Goal: Use online tool/utility: Use online tool/utility

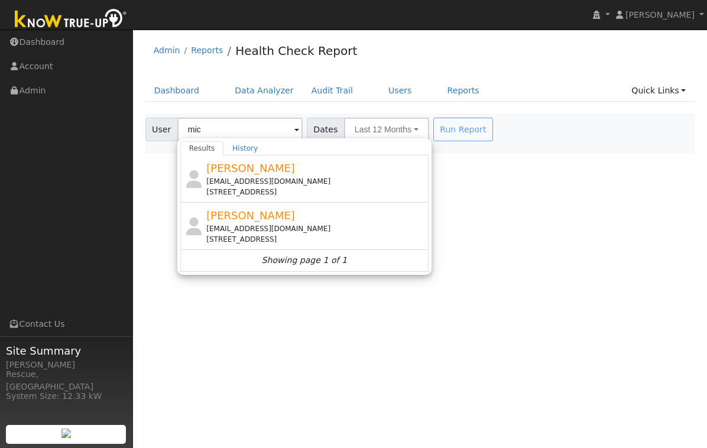
drag, startPoint x: 279, startPoint y: 176, endPoint x: 272, endPoint y: 174, distance: 6.9
click at [279, 176] on div "[PERSON_NAME] [EMAIL_ADDRESS][DOMAIN_NAME] [STREET_ADDRESS]" at bounding box center [315, 178] width 219 height 37
type input "[PERSON_NAME]"
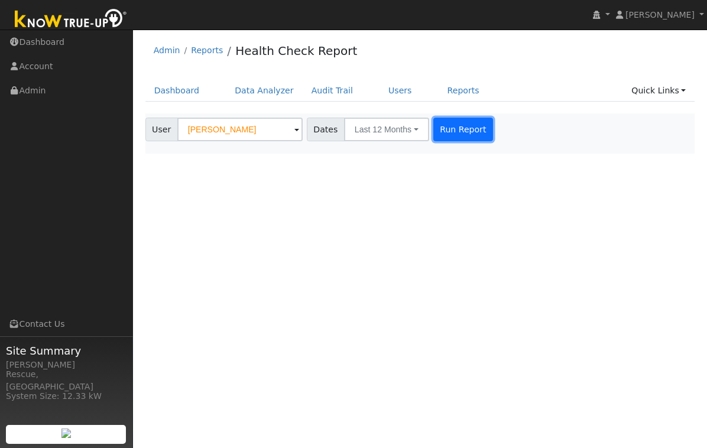
click at [446, 127] on button "Run Report" at bounding box center [463, 130] width 60 height 24
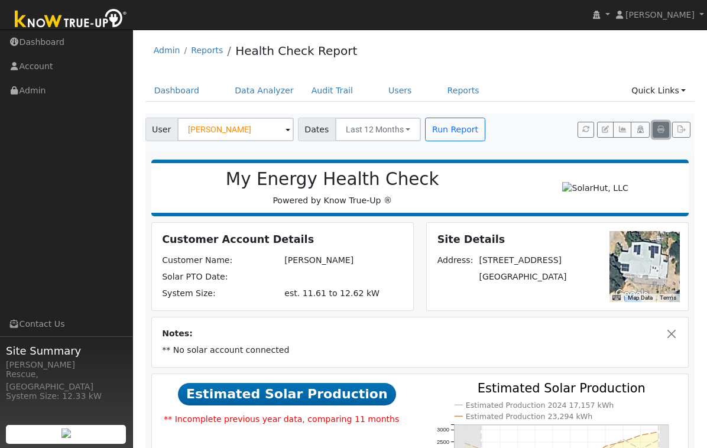
click at [664, 132] on icon "button" at bounding box center [660, 129] width 7 height 7
click at [453, 97] on link "Reports" at bounding box center [463, 91] width 50 height 22
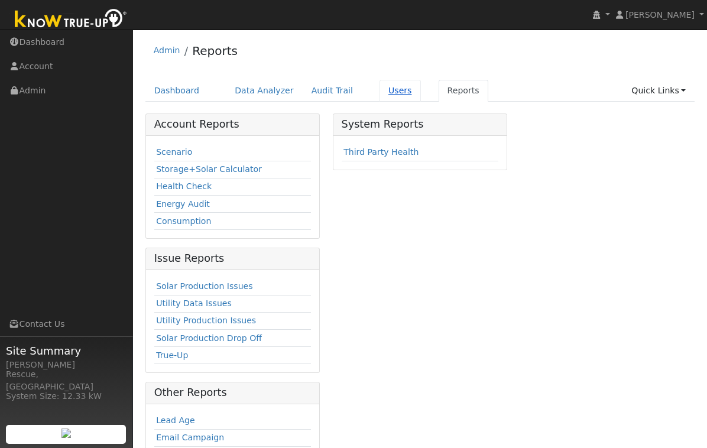
drag, startPoint x: 352, startPoint y: 91, endPoint x: 391, endPoint y: 99, distance: 39.9
click at [355, 92] on ul "Dashboard Data Analyzer Audit Trail Users Reports Quick Links Quick Add Quick C…" at bounding box center [419, 91] width 549 height 22
click at [391, 99] on link "Users" at bounding box center [399, 91] width 41 height 22
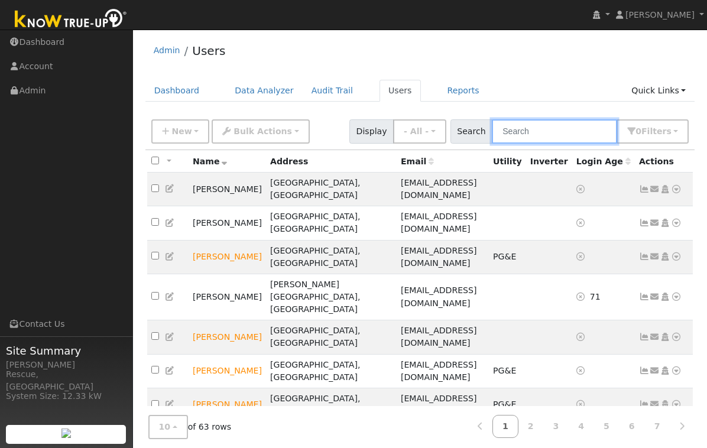
click at [596, 128] on input "text" at bounding box center [554, 131] width 125 height 24
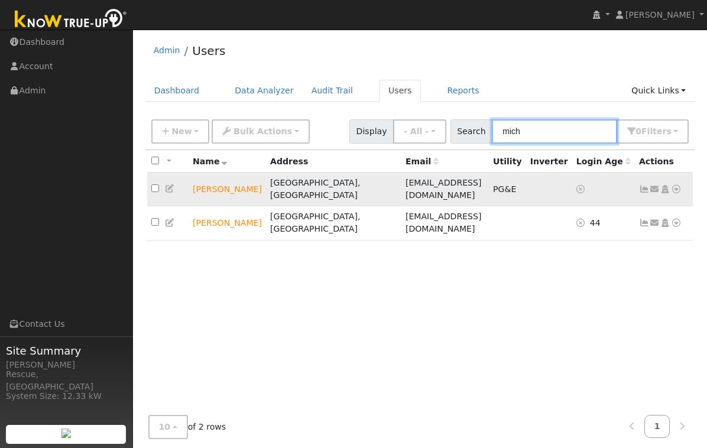
type input "mich"
click at [679, 185] on icon at bounding box center [676, 189] width 11 height 8
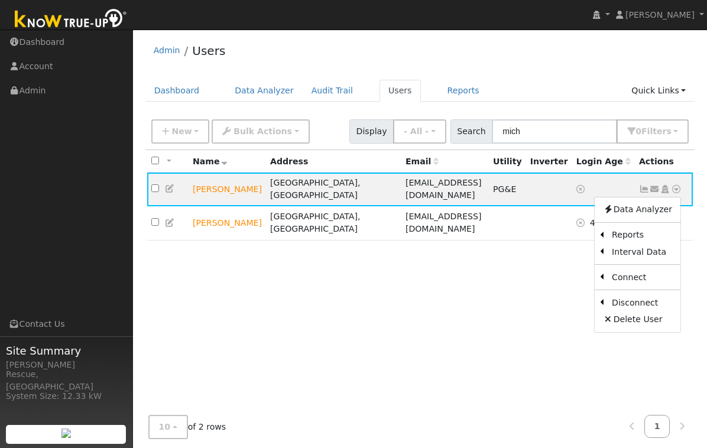
click at [0, 0] on link "Scenario" at bounding box center [0, 0] width 0 height 0
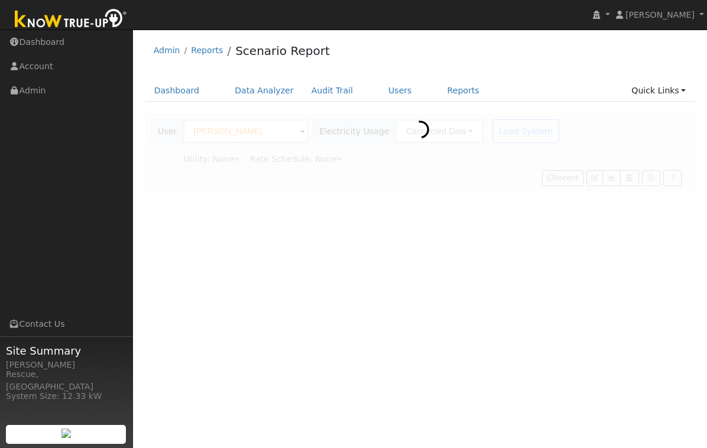
type input "Pacific Gas & Electric"
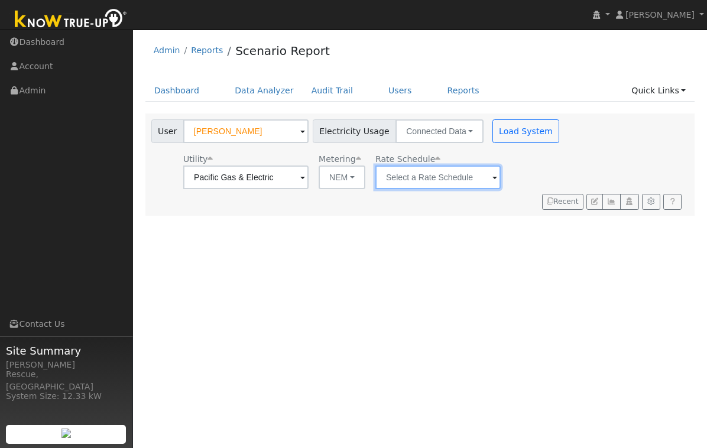
click at [308, 177] on input "text" at bounding box center [245, 177] width 125 height 24
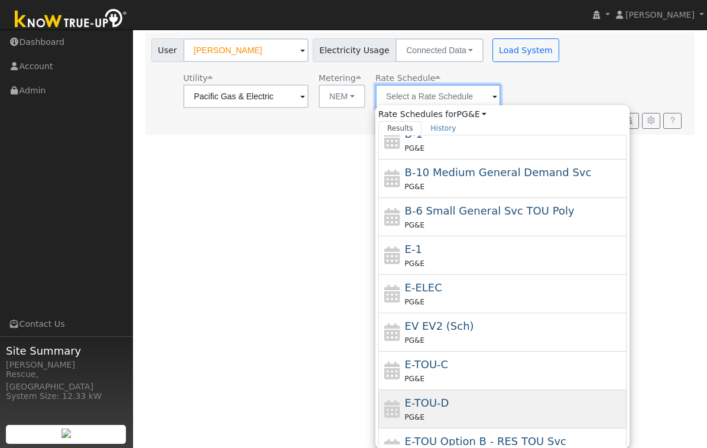
scroll to position [129, 0]
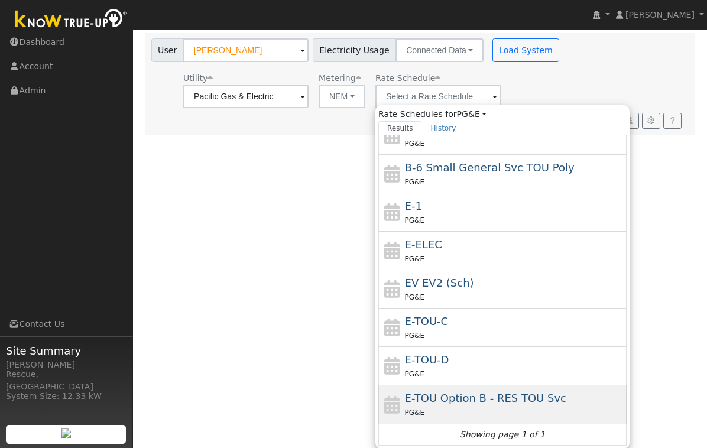
click at [482, 409] on div "PG&E" at bounding box center [514, 412] width 219 height 12
type input "E-TOU Option B - RES TOU Svc"
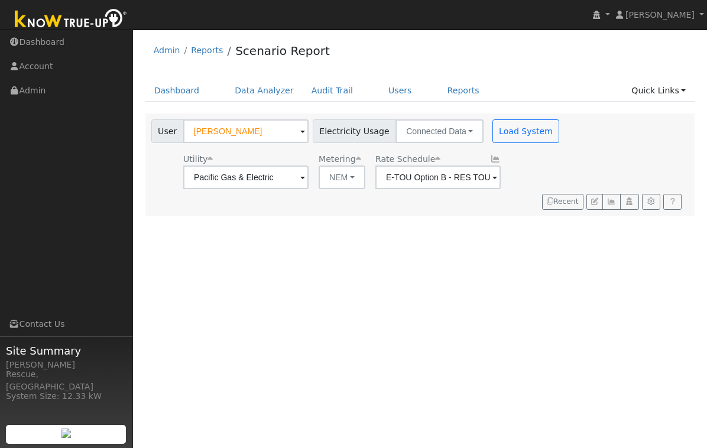
scroll to position [0, 0]
drag, startPoint x: 518, startPoint y: 134, endPoint x: 560, endPoint y: 164, distance: 51.3
click at [519, 135] on button "Load System" at bounding box center [525, 131] width 67 height 24
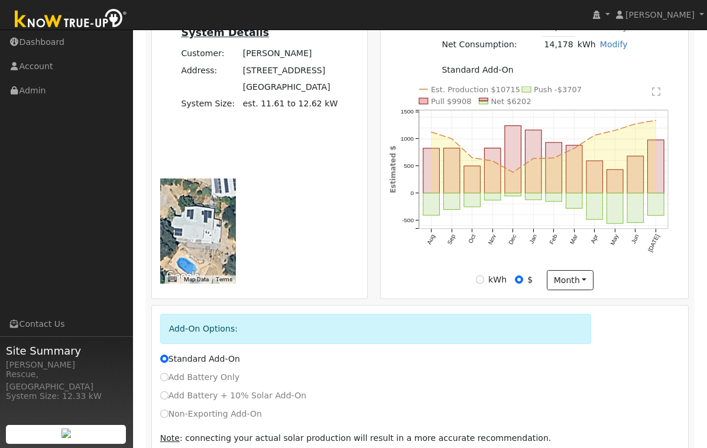
scroll to position [377, 0]
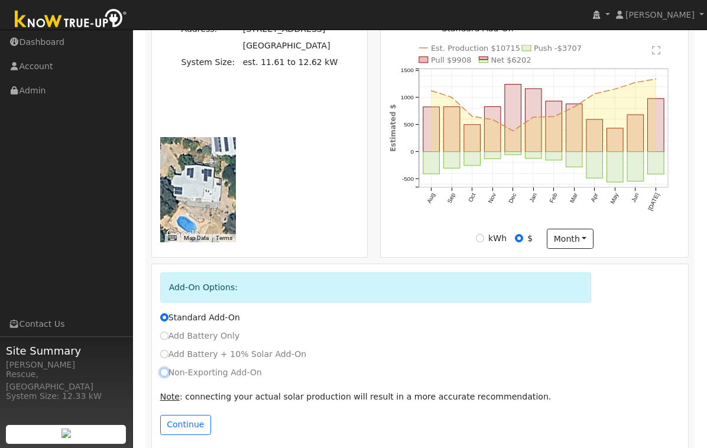
click at [165, 376] on input "Non-Exporting Add-On" at bounding box center [164, 372] width 8 height 8
radio input "true"
radio input "false"
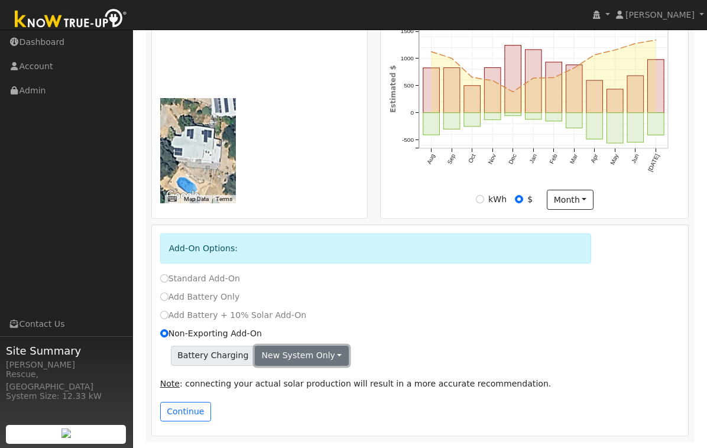
click at [294, 354] on button "New system only" at bounding box center [302, 356] width 94 height 20
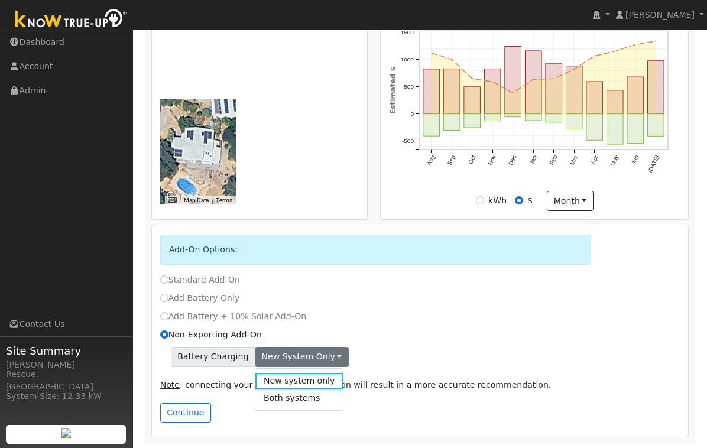
drag, startPoint x: 425, startPoint y: 350, endPoint x: 335, endPoint y: 379, distance: 94.7
click at [421, 351] on div "Battery Charging New system only New system only Both systems" at bounding box center [420, 357] width 520 height 20
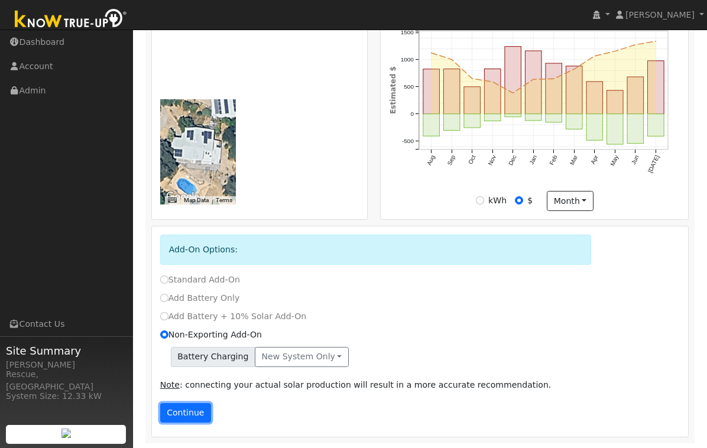
click at [192, 416] on button "Continue" at bounding box center [185, 413] width 51 height 20
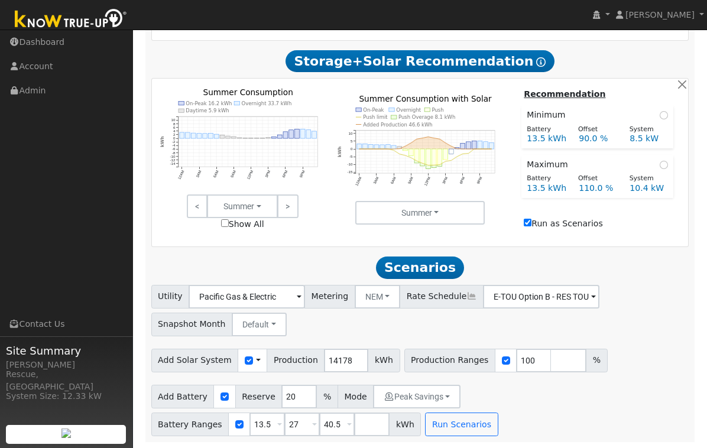
scroll to position [759, 0]
click at [1, 211] on ul "Navigation Dashboard Account Admin Links Contact Us" at bounding box center [66, 254] width 133 height 448
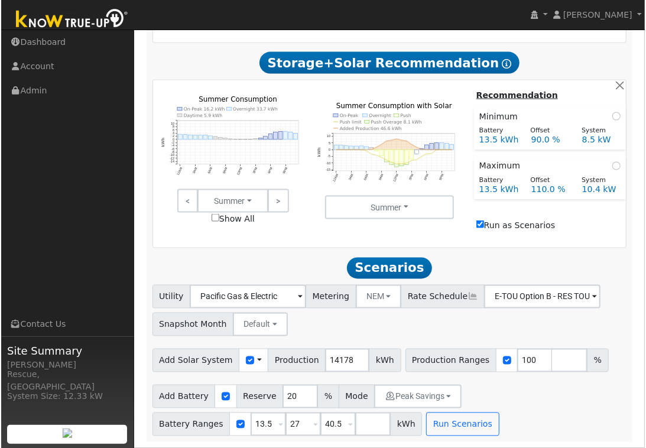
scroll to position [736, 0]
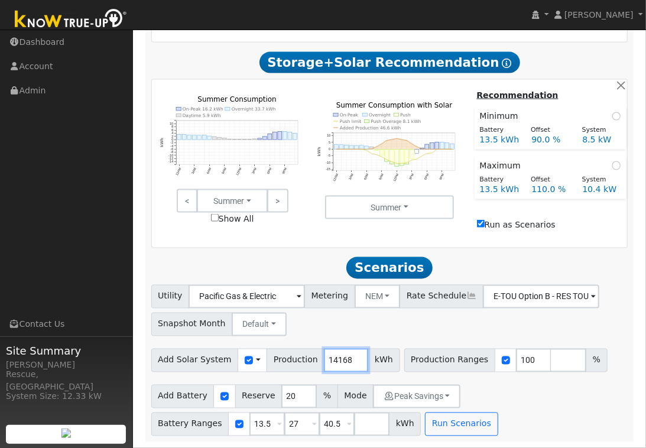
drag, startPoint x: 350, startPoint y: 363, endPoint x: 324, endPoint y: 362, distance: 26.0
click at [324, 362] on input "14168" at bounding box center [346, 361] width 44 height 24
click at [324, 360] on input "14168" at bounding box center [346, 361] width 44 height 24
drag, startPoint x: 343, startPoint y: 357, endPoint x: 357, endPoint y: 358, distance: 14.2
click at [357, 358] on input "14168" at bounding box center [346, 361] width 44 height 24
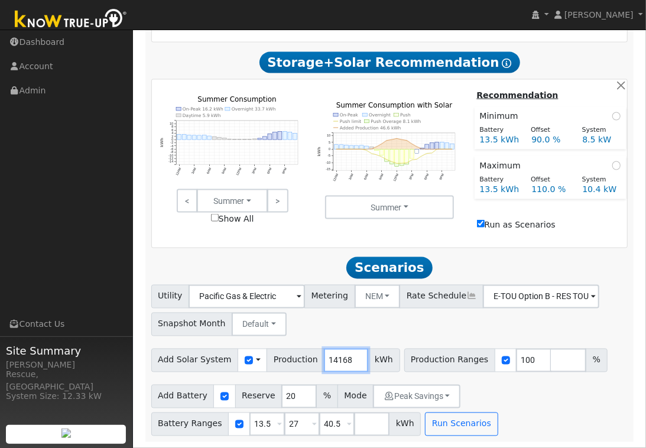
type input "1"
type input "5116"
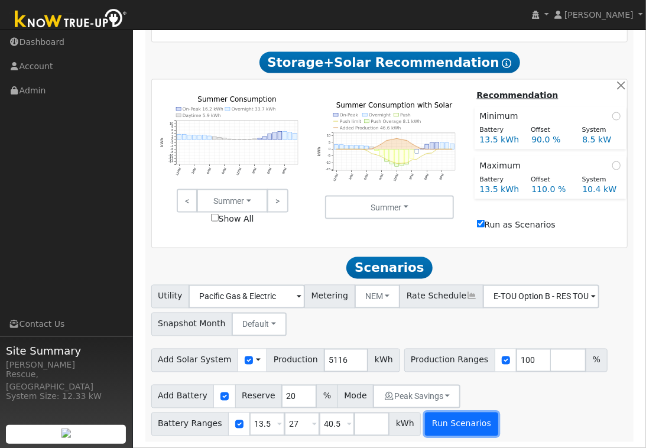
click at [467, 427] on button "Run Scenarios" at bounding box center [461, 424] width 73 height 24
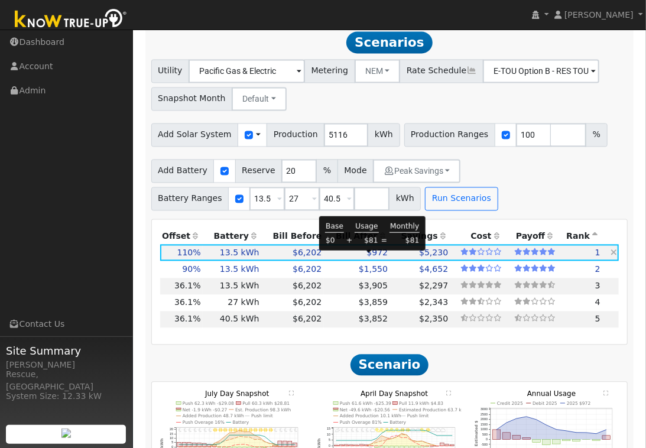
scroll to position [957, 0]
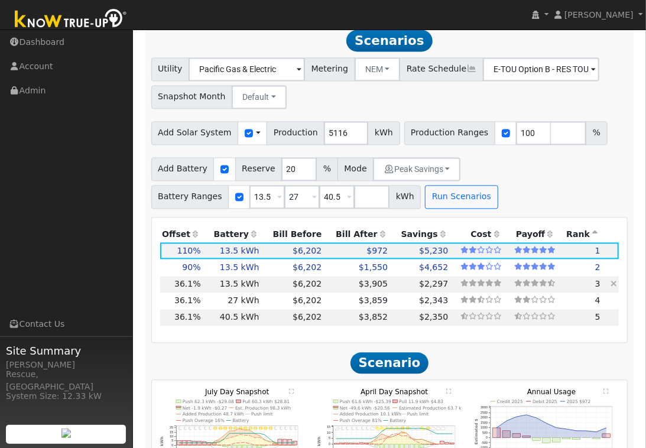
click at [274, 290] on td "$6,202" at bounding box center [292, 285] width 63 height 17
type input "3.4"
type input "$10,573"
type input "$8,512"
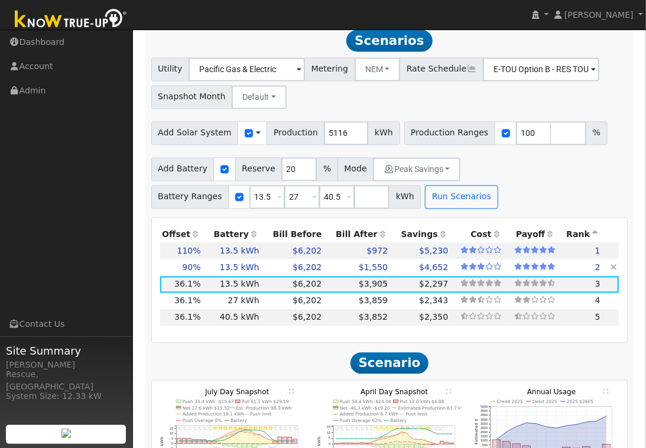
click at [613, 272] on icon at bounding box center [613, 268] width 6 height 8
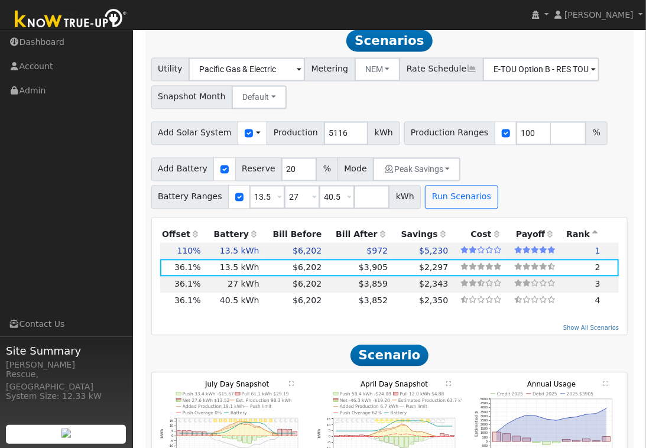
drag, startPoint x: 612, startPoint y: 255, endPoint x: 622, endPoint y: 256, distance: 9.6
click at [0, 0] on icon at bounding box center [0, 0] width 0 height 0
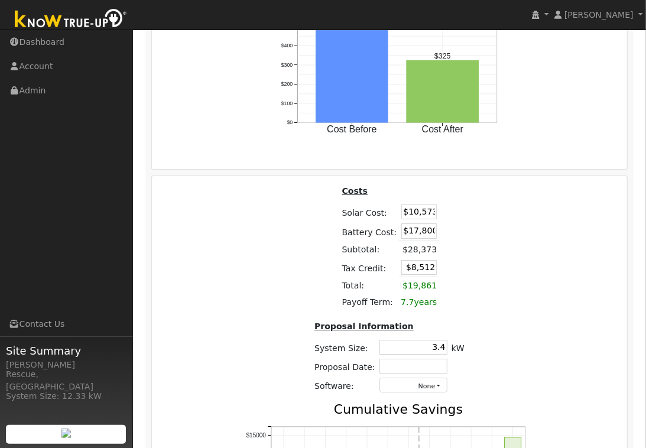
scroll to position [1635, 0]
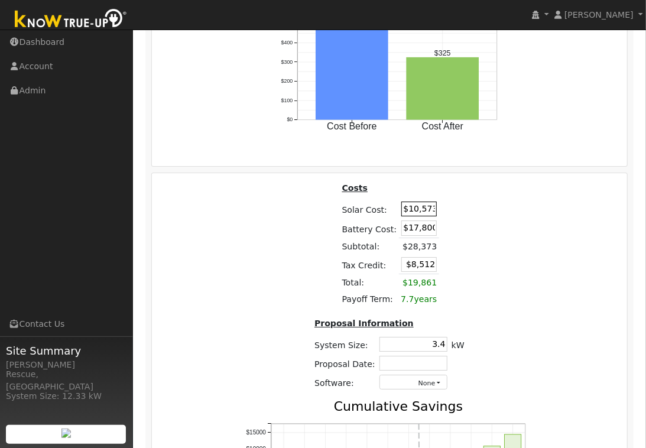
click at [413, 216] on input "$10,573" at bounding box center [418, 208] width 35 height 15
drag, startPoint x: 412, startPoint y: 216, endPoint x: 470, endPoint y: 214, distance: 58.5
click at [471, 214] on div "Costs Solar Cost: $10,573 Battery Cost: $17,800 Subtotal: $28,373 Tax Credit: $…" at bounding box center [389, 290] width 179 height 219
type input "$11,300"
type input "$8,730"
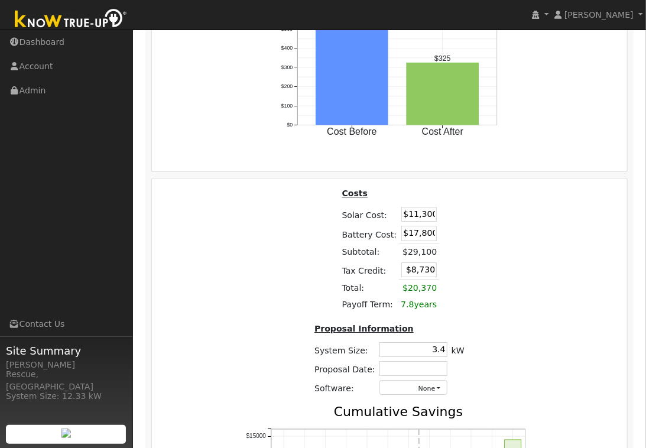
click at [510, 265] on div "Costs Solar Cost: $11,300 Battery Cost: $17,800 Subtotal: $29,100 Tax Credit: $…" at bounding box center [390, 389] width 484 height 405
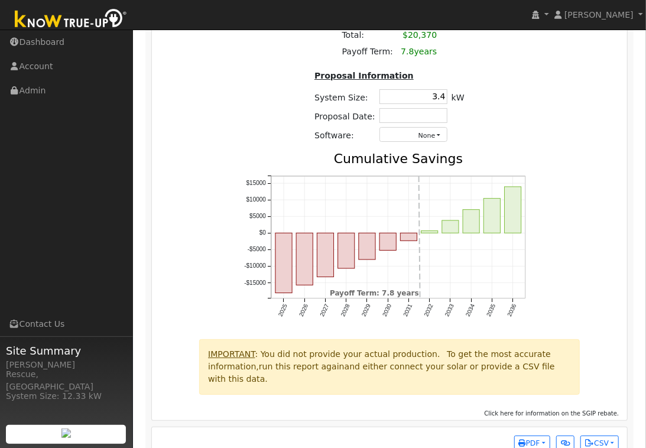
scroll to position [1913, 0]
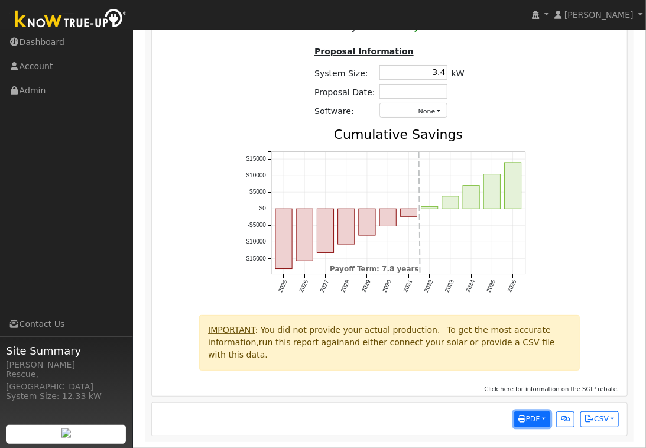
click at [538, 416] on button "PDF" at bounding box center [532, 419] width 36 height 17
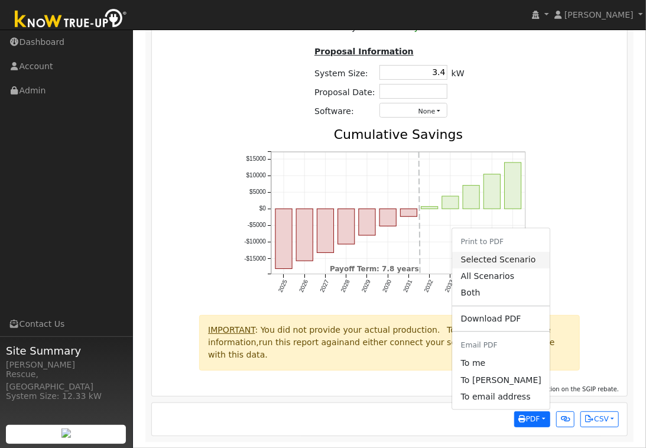
click at [491, 260] on link "Selected Scenario" at bounding box center [501, 260] width 97 height 17
